Goal: Information Seeking & Learning: Learn about a topic

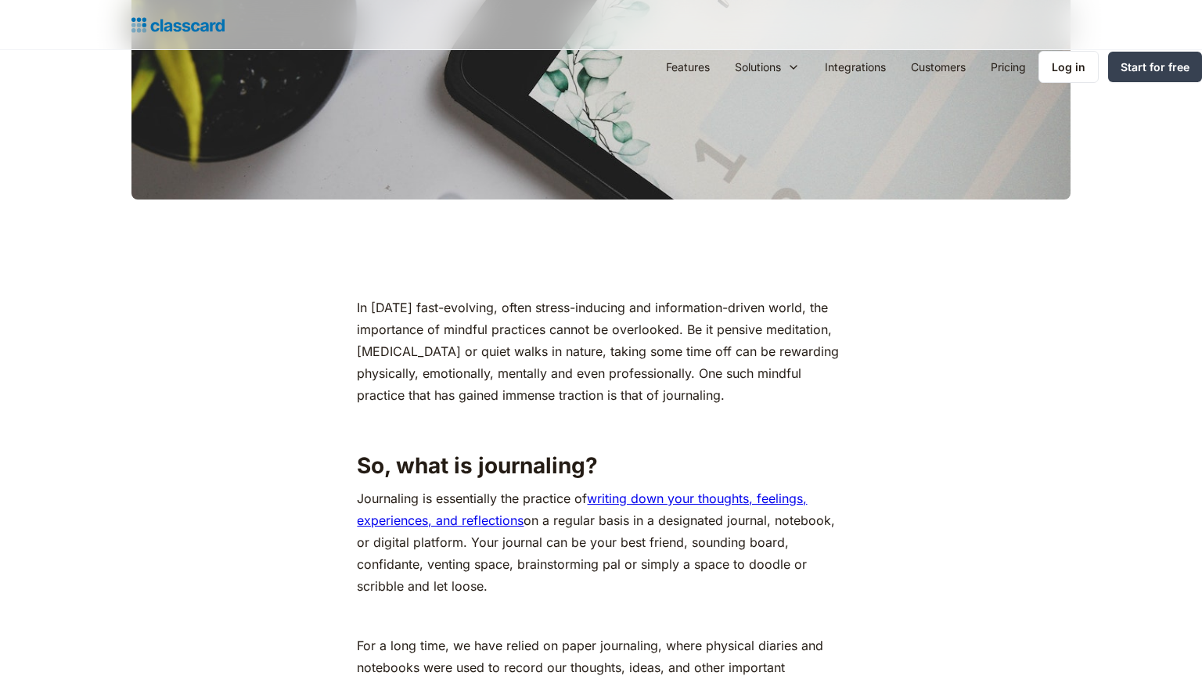
scroll to position [1237, 0]
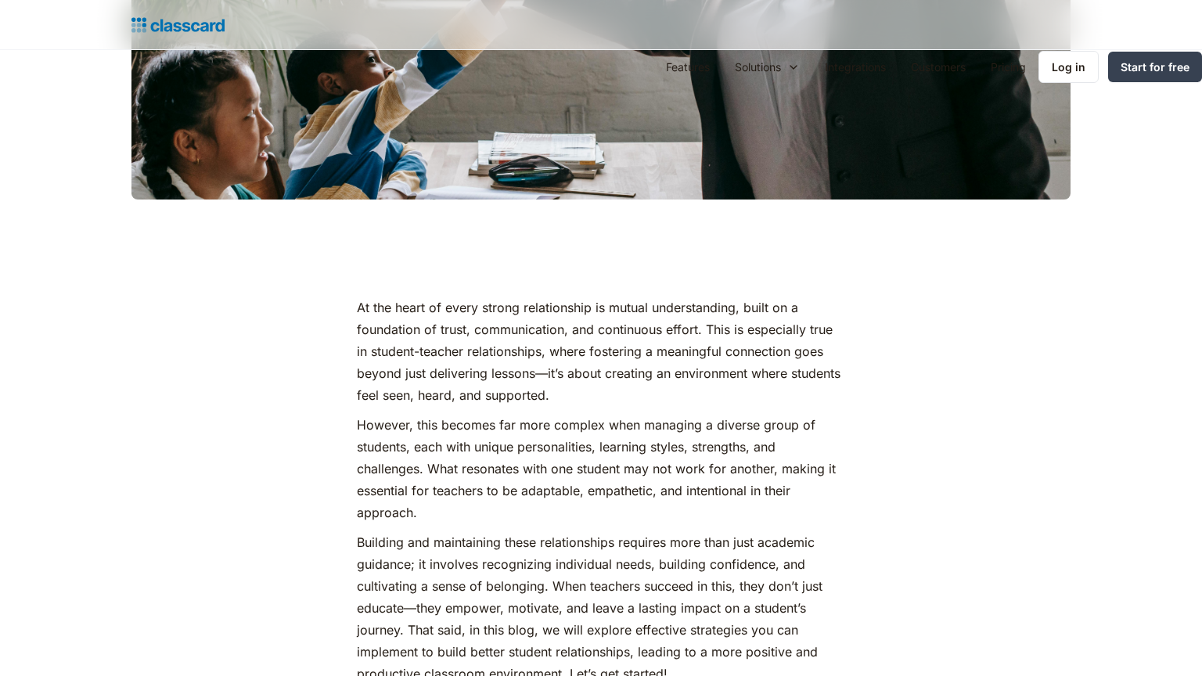
scroll to position [1237, 0]
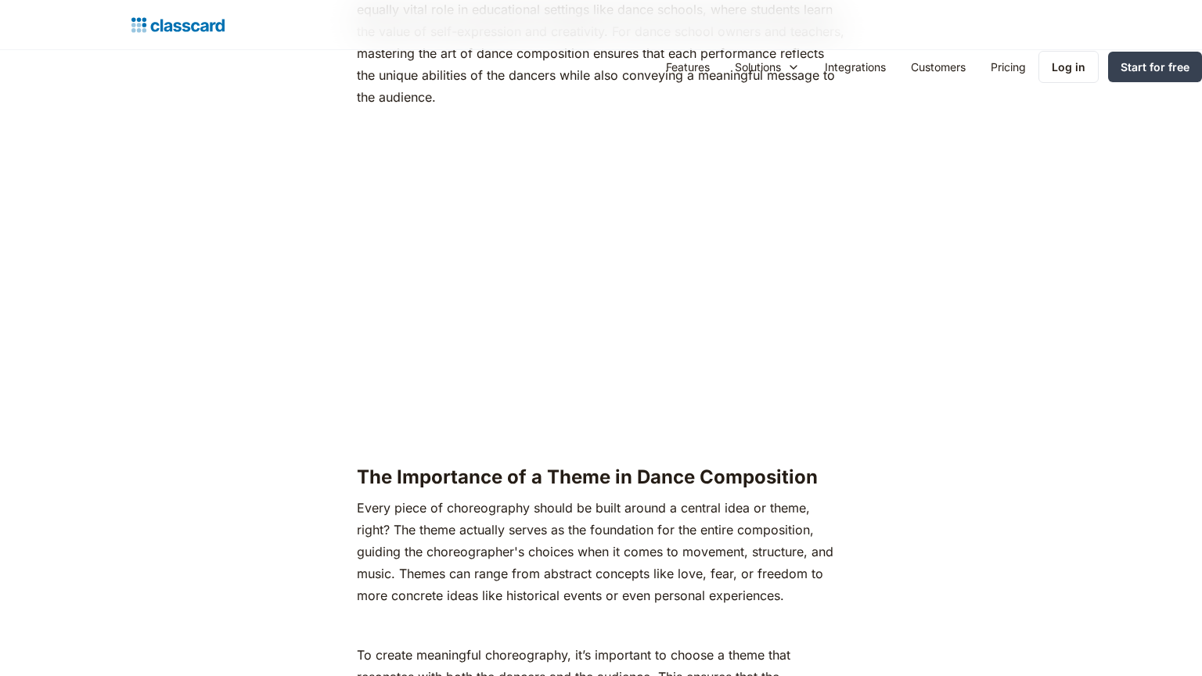
scroll to position [2423, 0]
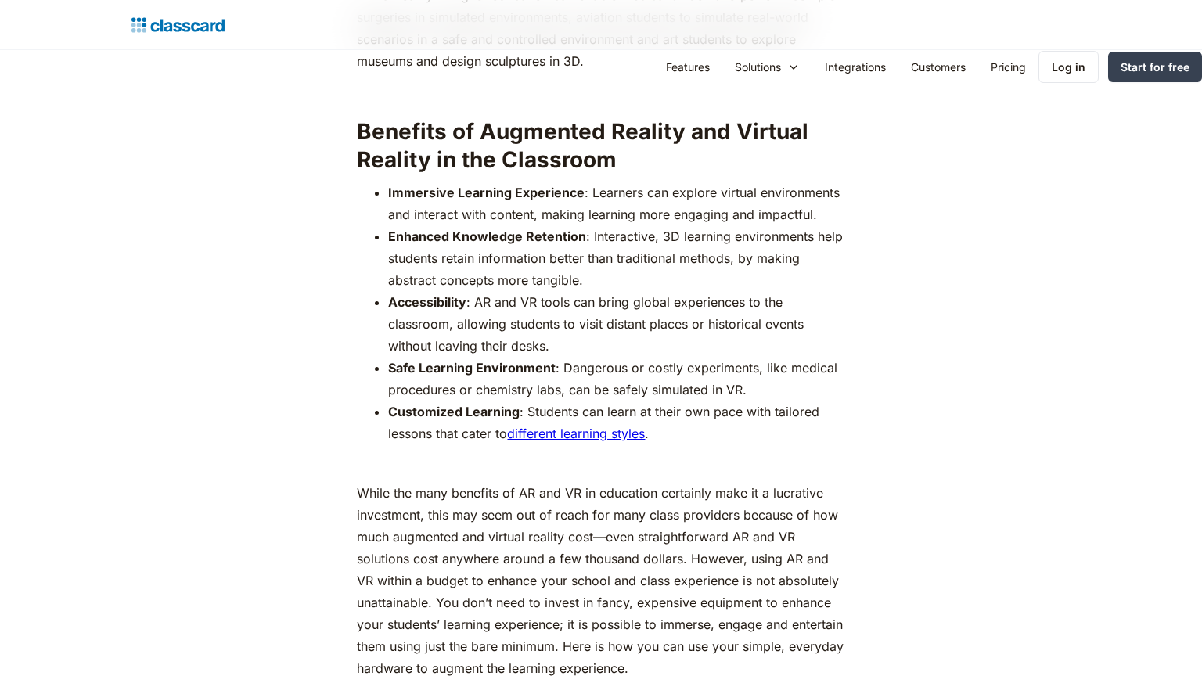
scroll to position [2423, 0]
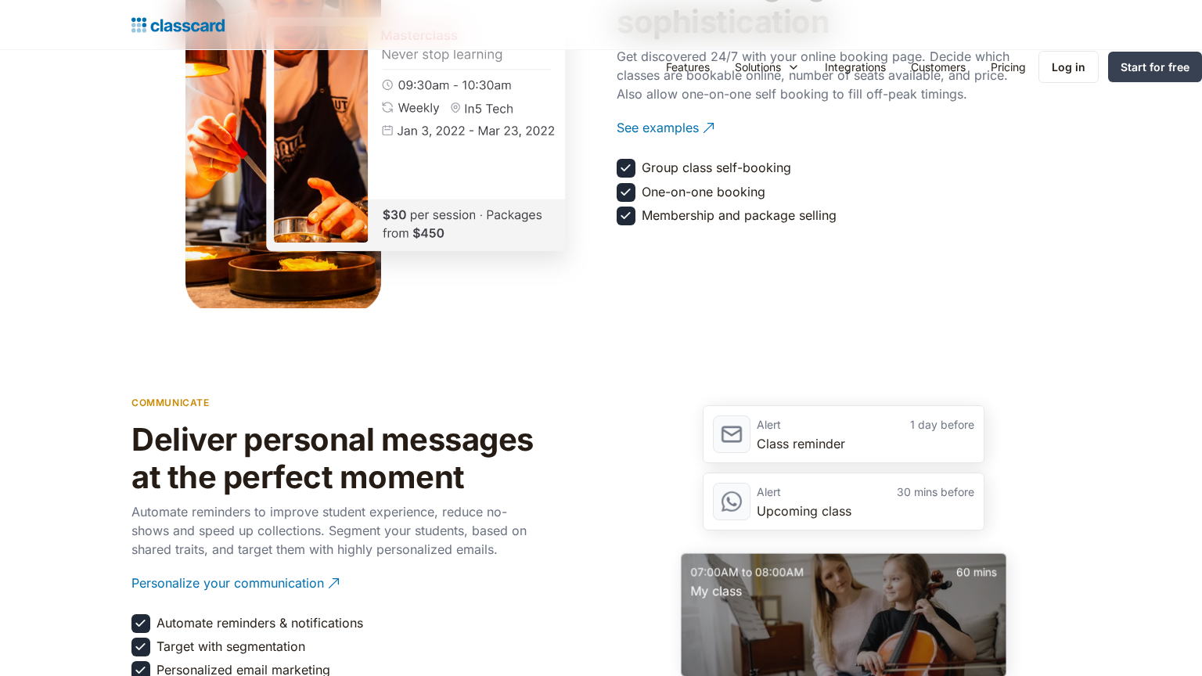
scroll to position [2423, 0]
